Goal: Check status: Check status

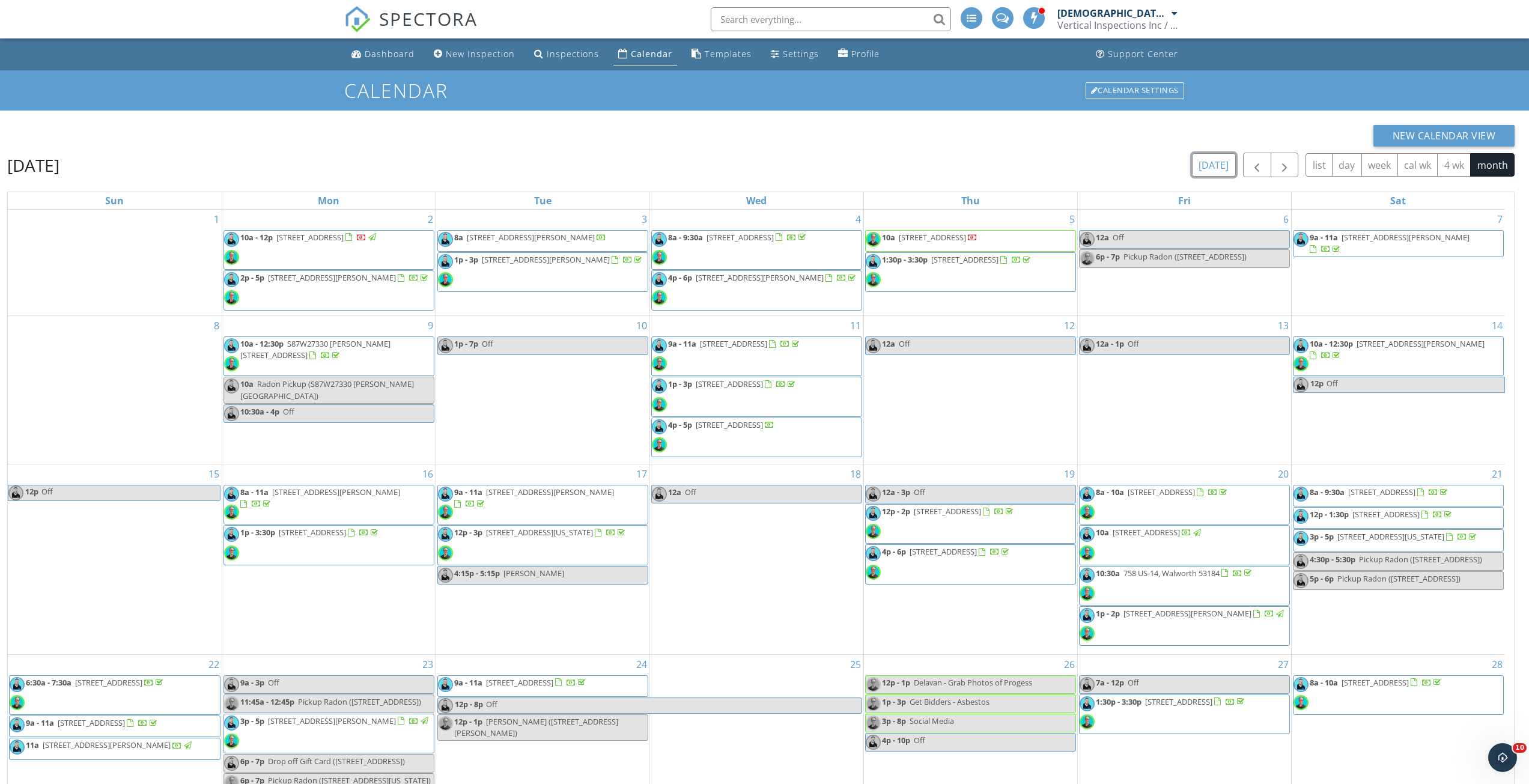
click at [1214, 162] on button "[DATE]" at bounding box center [1213, 165] width 44 height 23
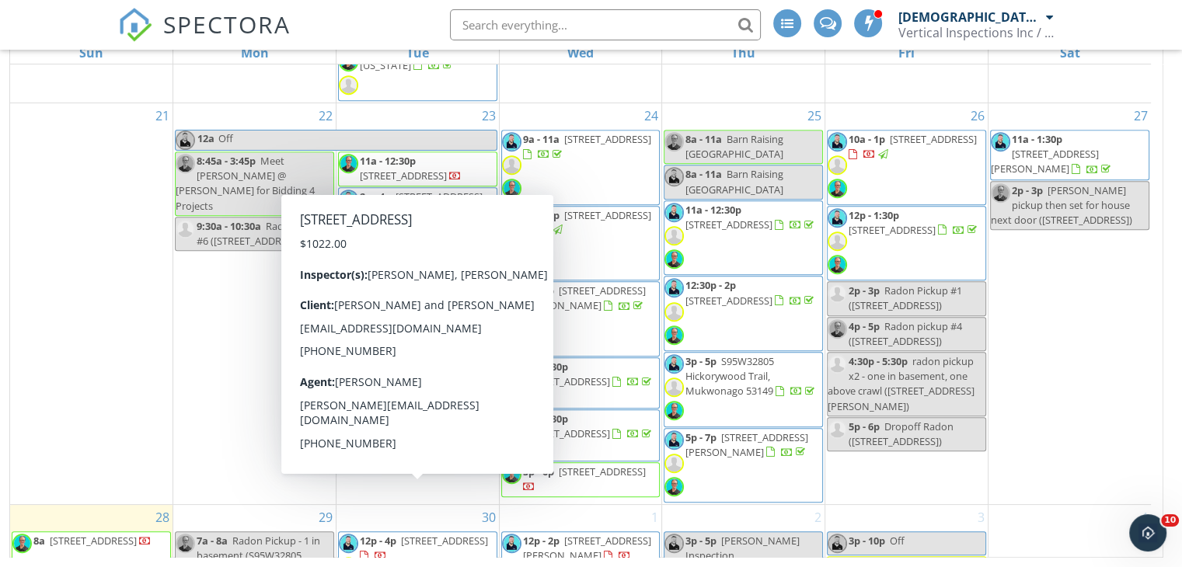
scroll to position [1109, 0]
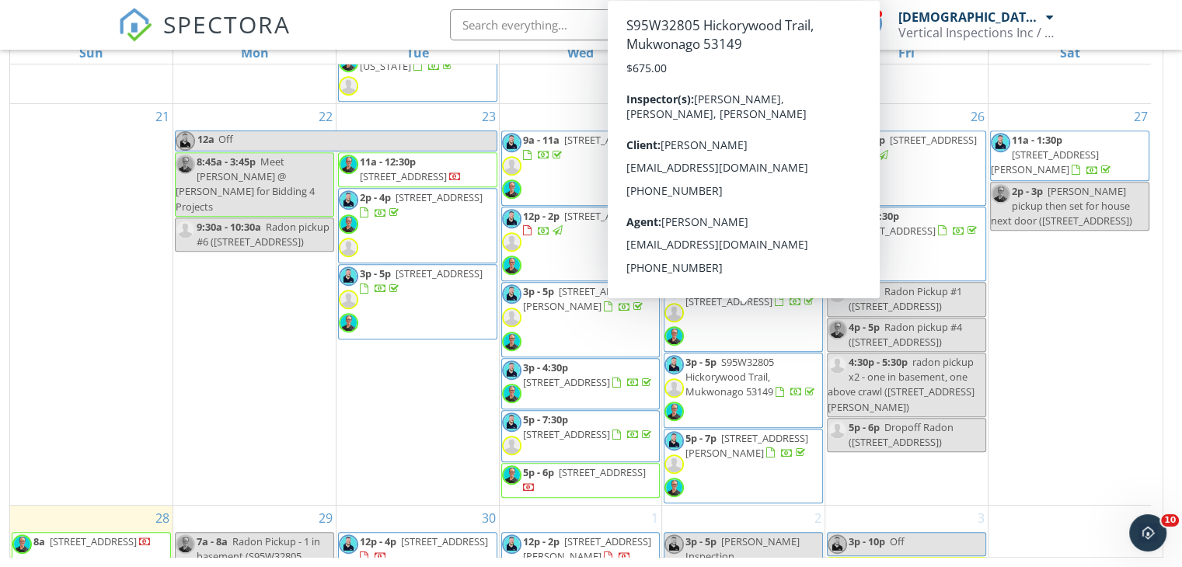
click at [795, 355] on span "3p - 5p S95W32805 Hickorywood Trail, Mukwonago 53149" at bounding box center [743, 390] width 158 height 71
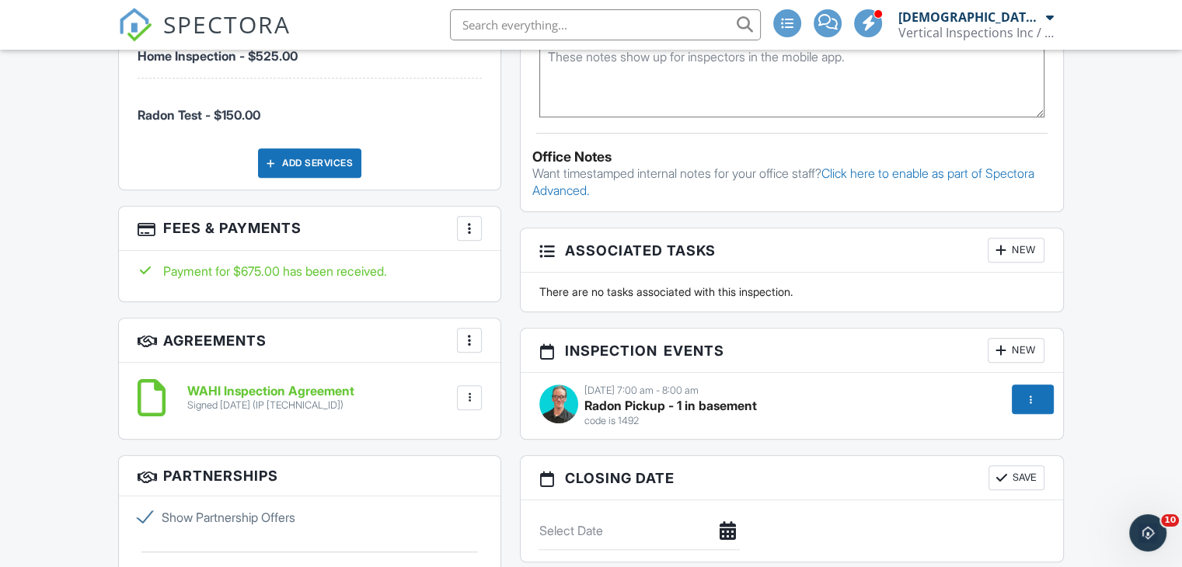
scroll to position [1165, 0]
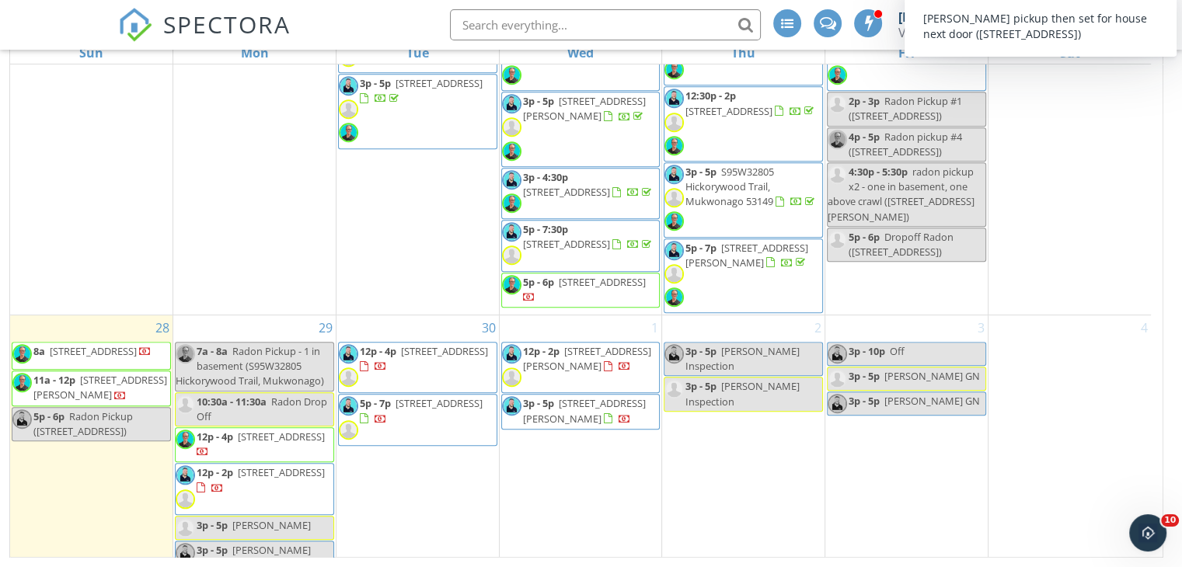
scroll to position [1342, 0]
